Goal: Transaction & Acquisition: Purchase product/service

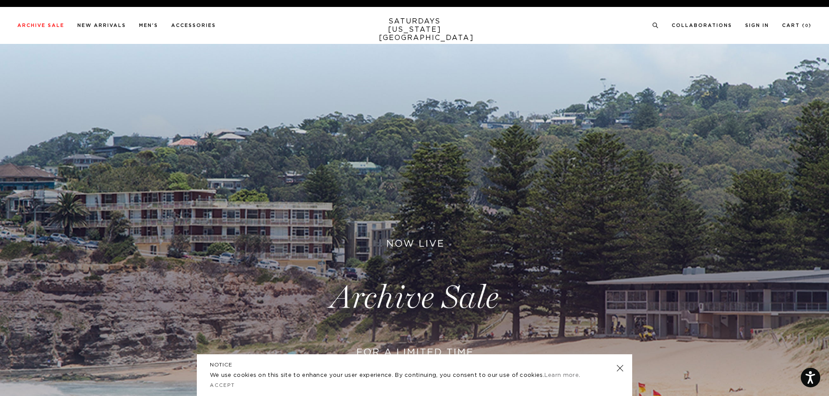
click at [619, 372] on link at bounding box center [620, 368] width 12 height 12
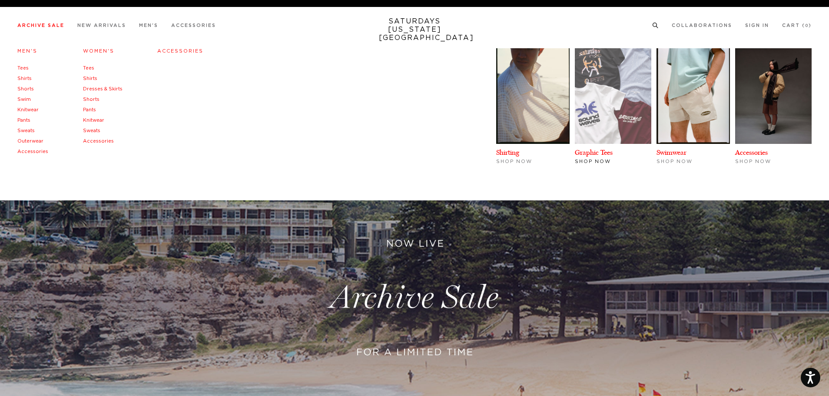
click at [611, 109] on img at bounding box center [613, 96] width 76 height 96
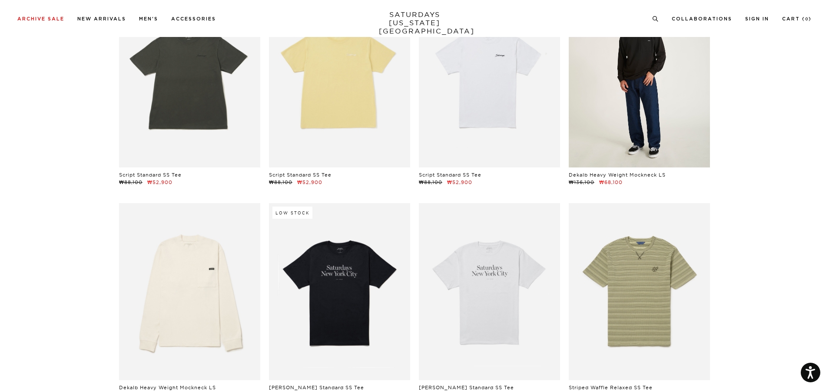
scroll to position [87, 0]
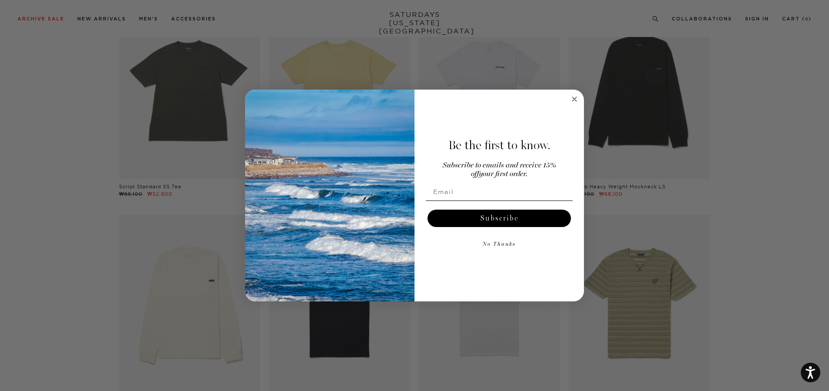
click at [573, 98] on circle "Close dialog" at bounding box center [575, 99] width 10 height 10
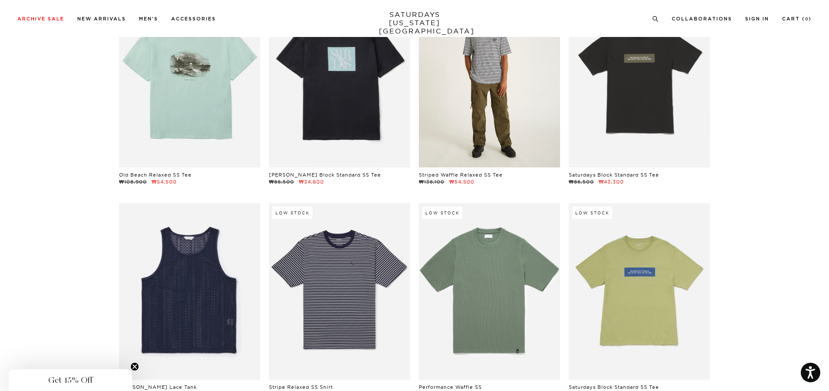
scroll to position [1310, 0]
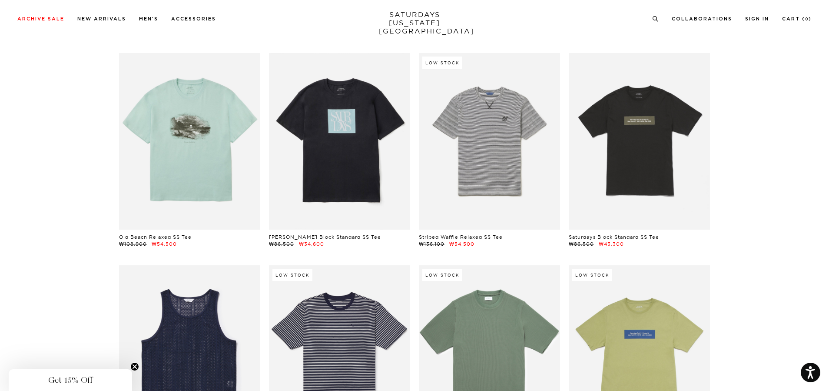
click at [524, 51] on div "Low Stock Script Standard SS Tee ₩88,100 ₩52,900 Script Standard SS Tee ₩88,100…" at bounding box center [415, 159] width 600 height 2758
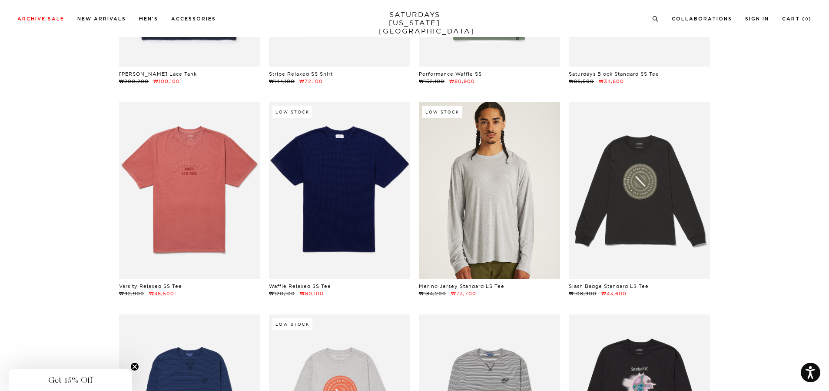
scroll to position [1701, 0]
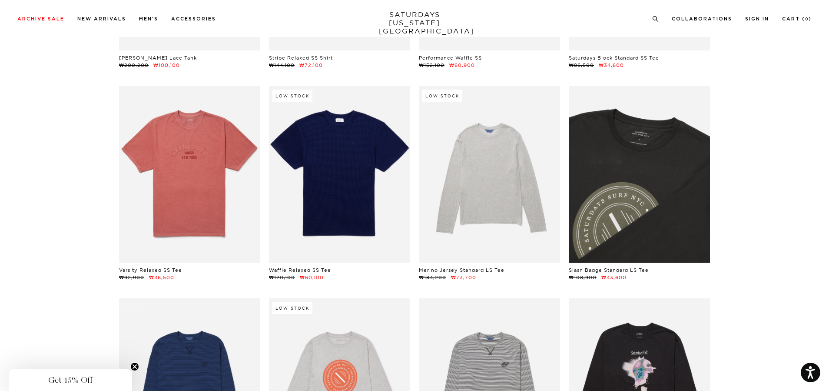
click at [640, 179] on link at bounding box center [639, 174] width 141 height 176
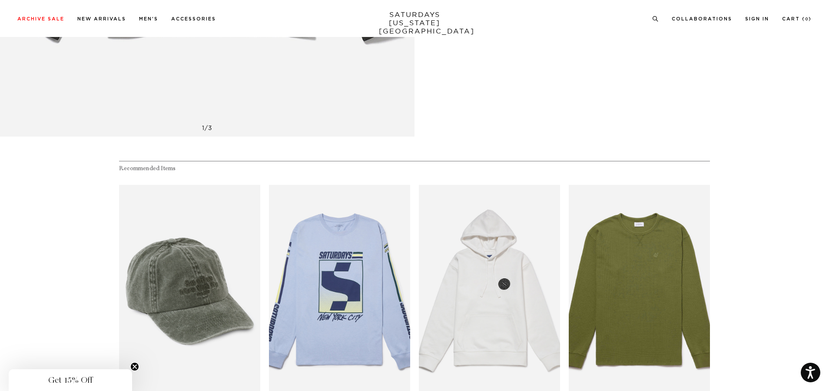
scroll to position [478, 0]
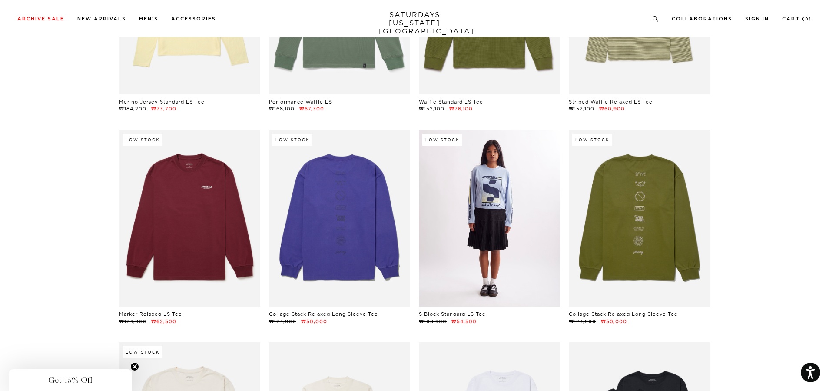
scroll to position [2309, 0]
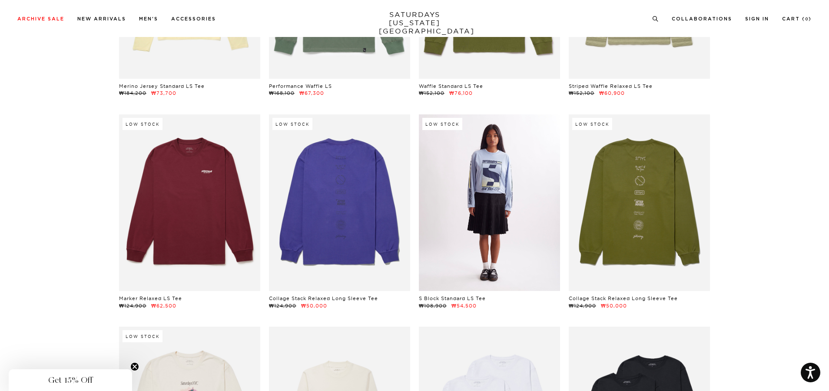
click at [484, 158] on link at bounding box center [489, 202] width 141 height 176
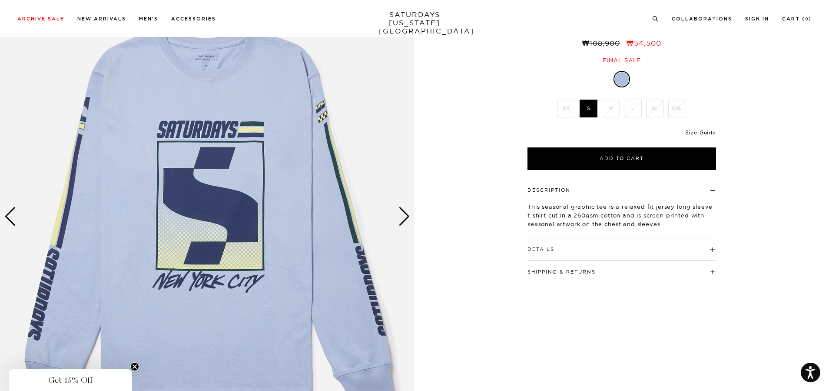
scroll to position [87, 0]
